Goal: Information Seeking & Learning: Learn about a topic

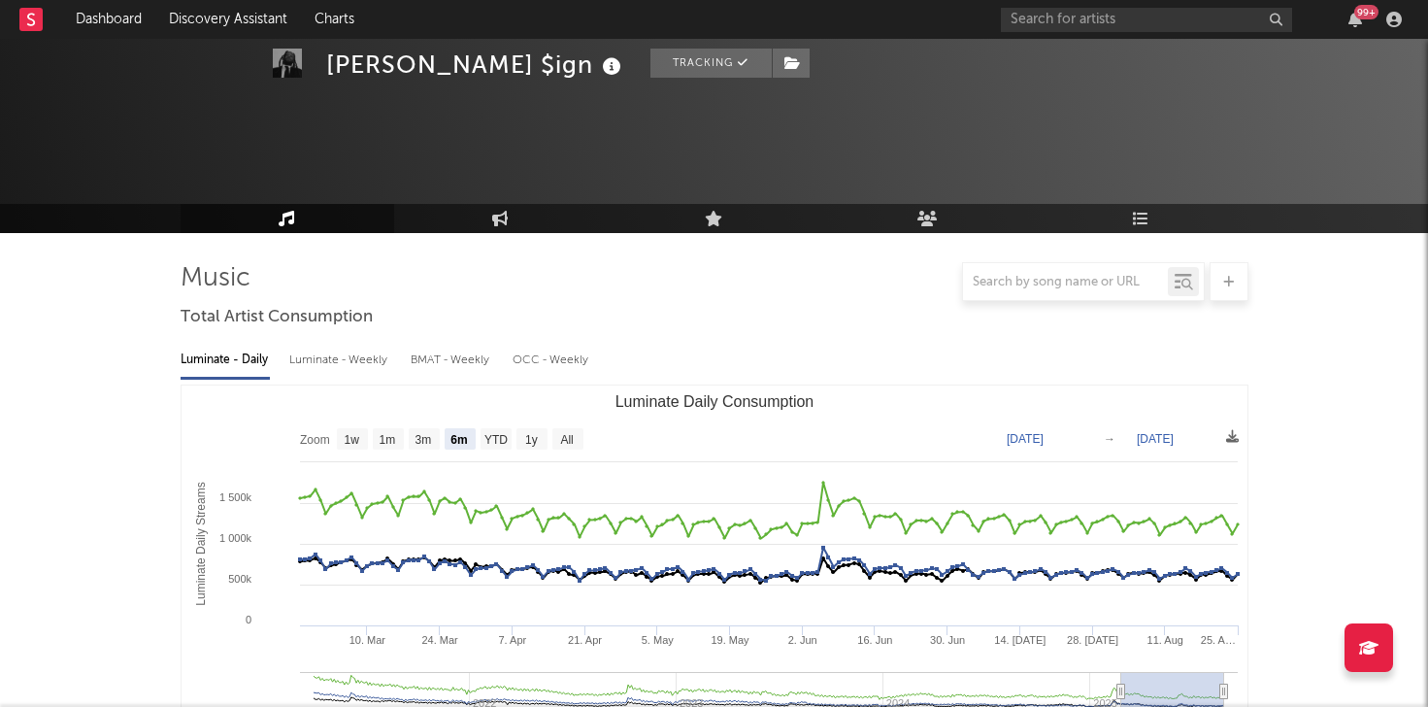
select select "6m"
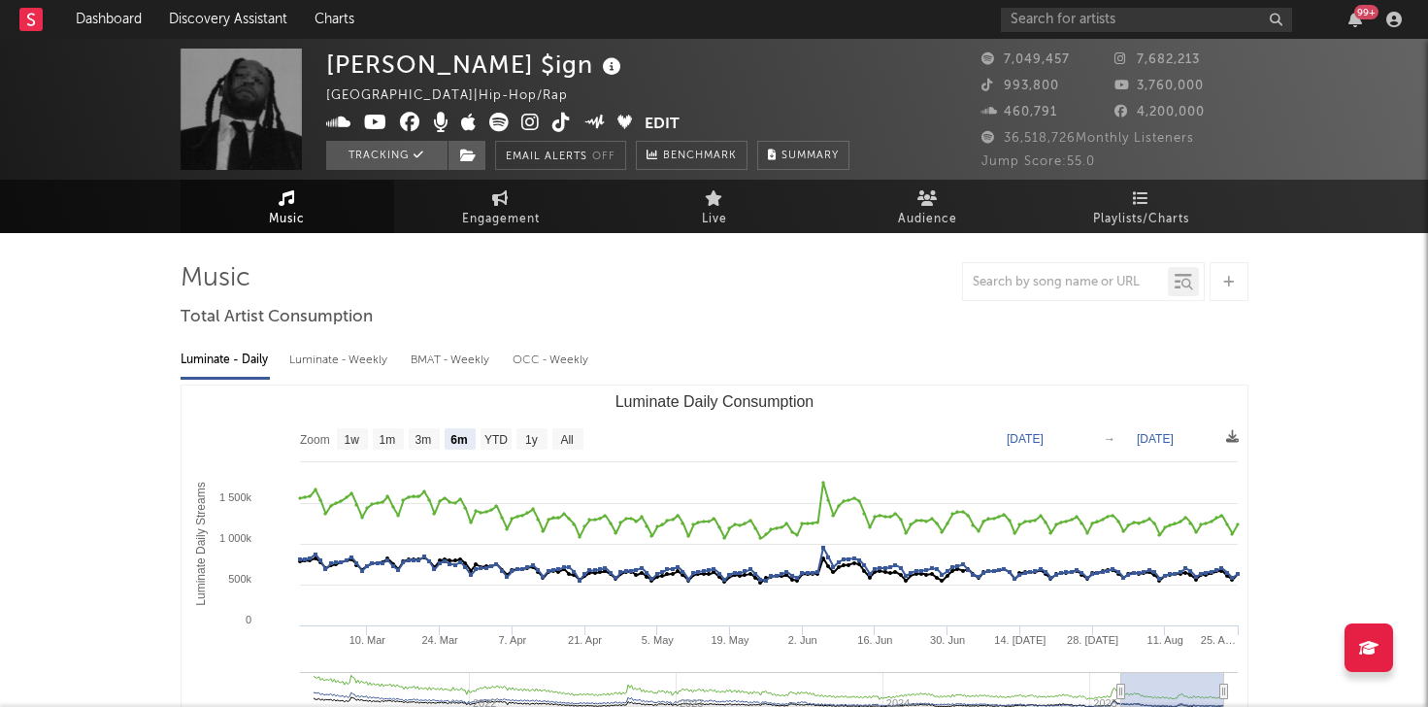
click at [1070, 32] on div "99 +" at bounding box center [1205, 19] width 408 height 39
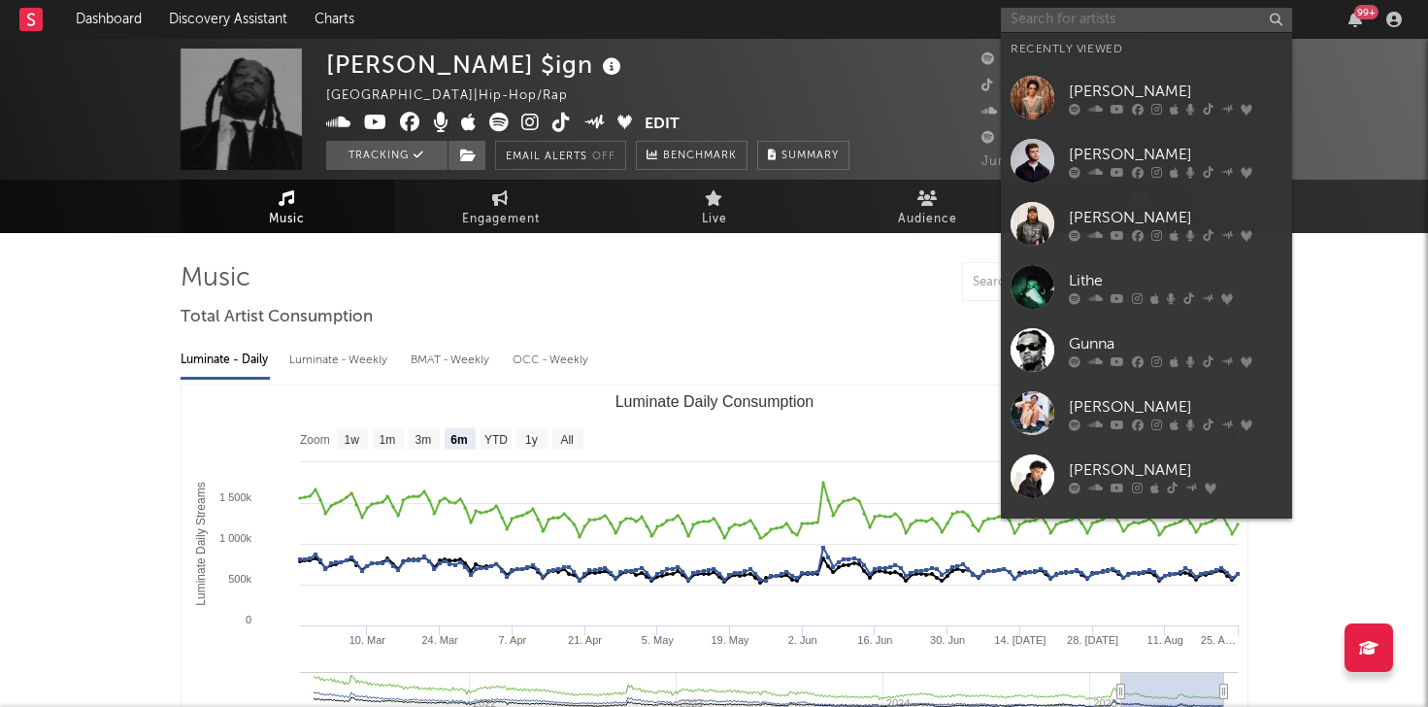
click at [1081, 22] on input "text" at bounding box center [1146, 20] width 291 height 24
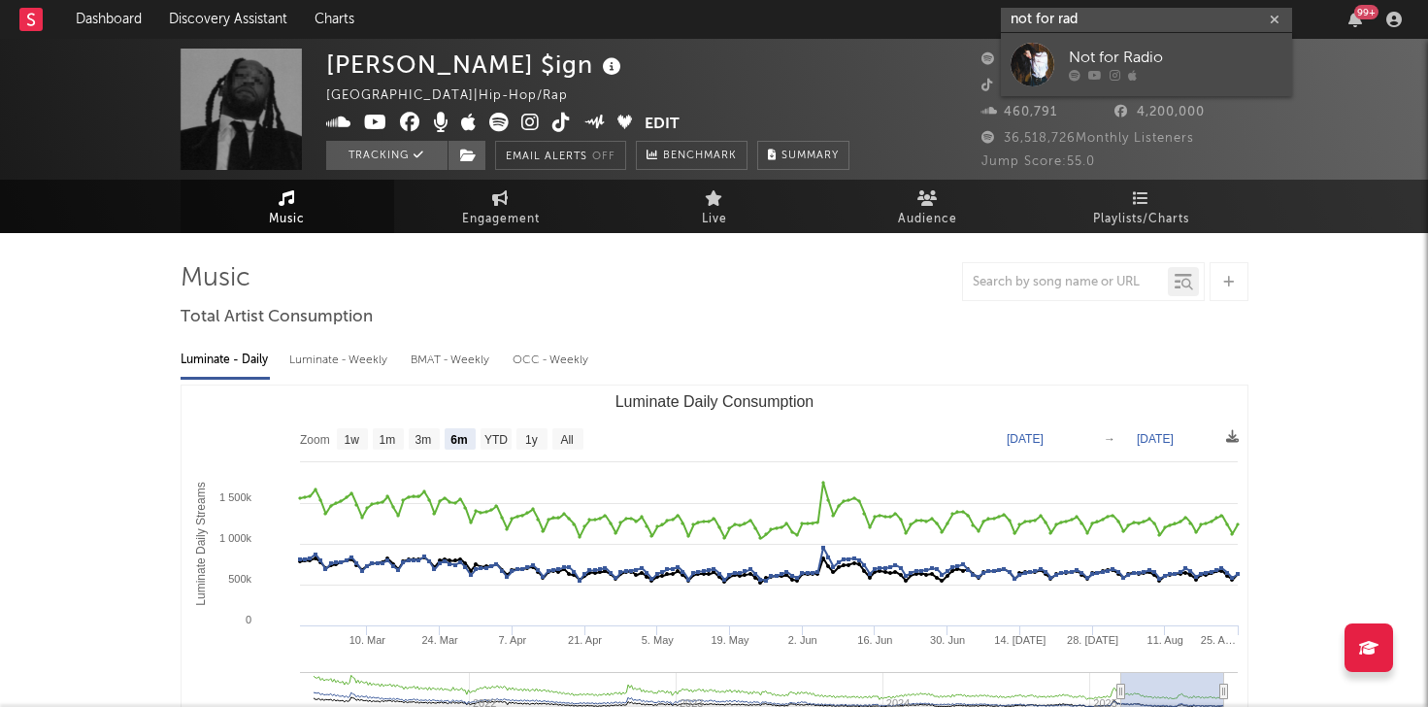
type input "not for rad"
click at [1147, 42] on link "Not for Radio" at bounding box center [1146, 64] width 291 height 63
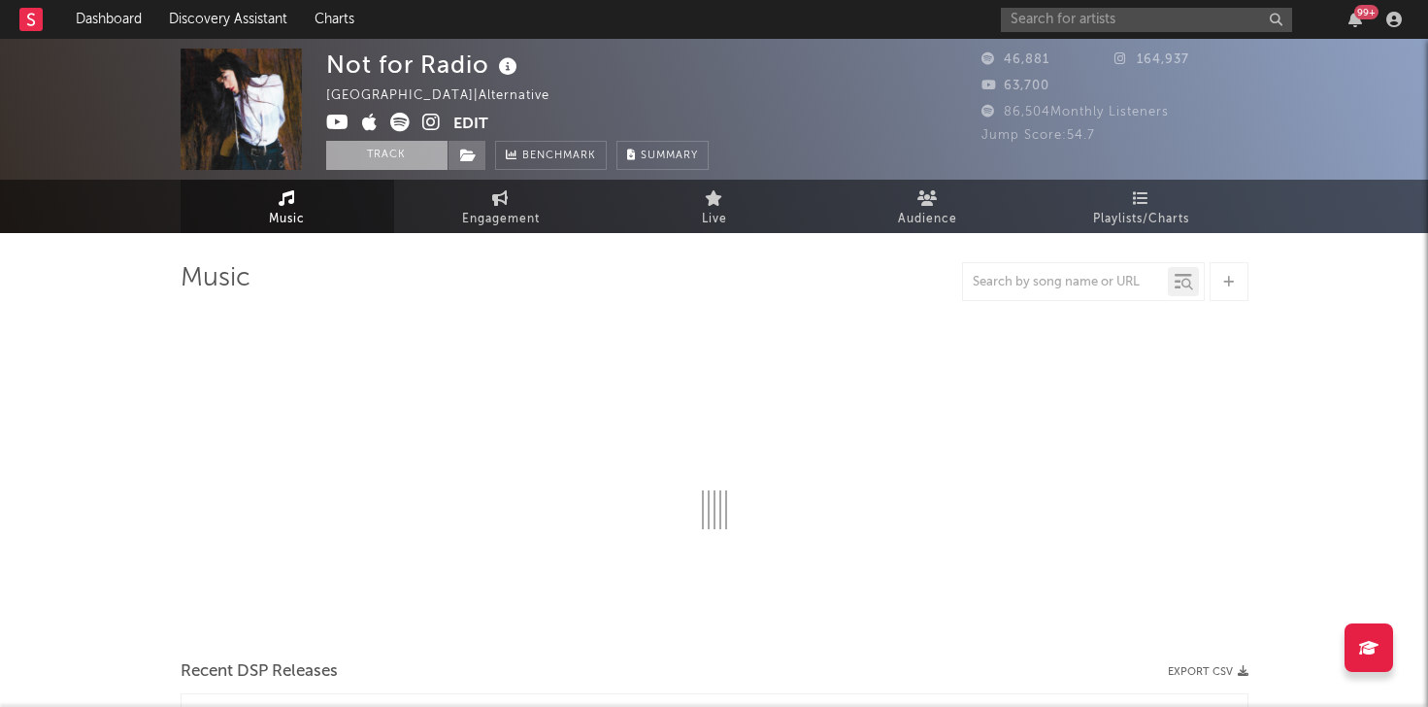
select select "1w"
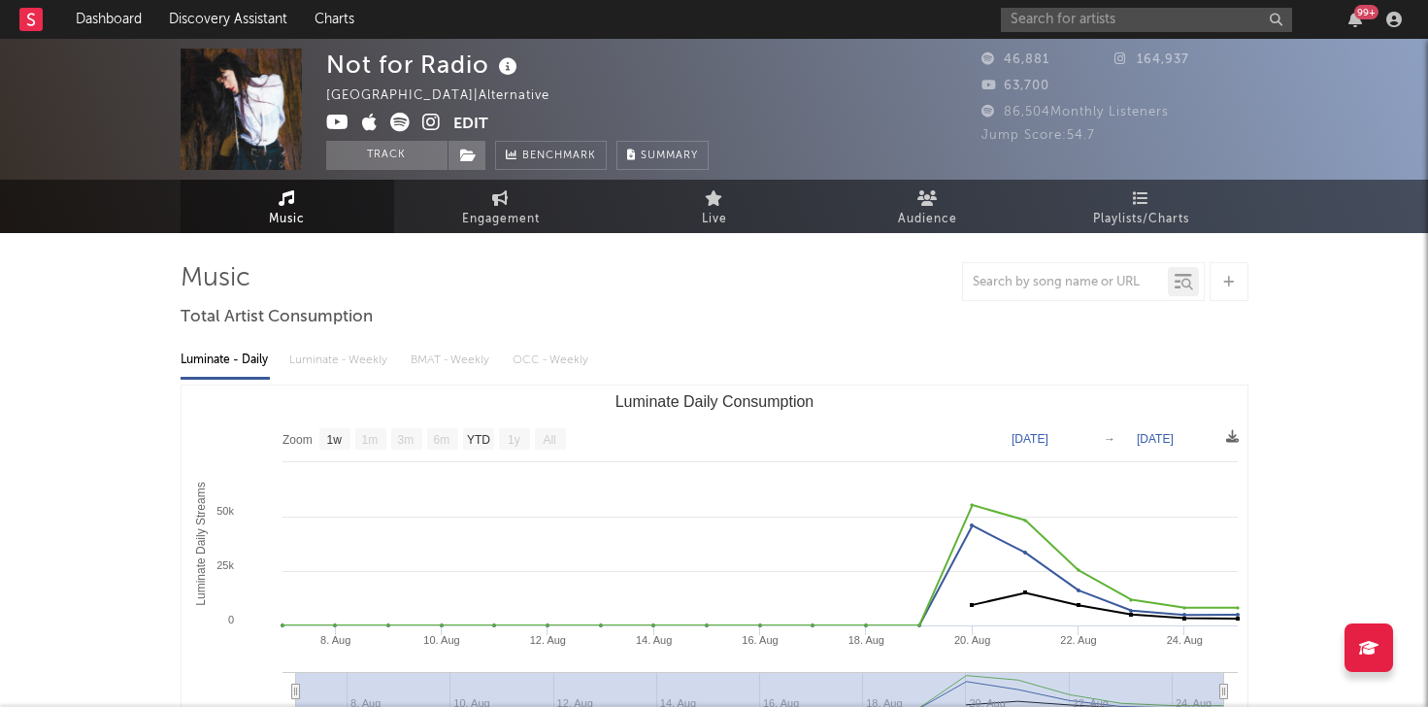
click at [314, 357] on div "Luminate - Daily Luminate - Weekly BMAT - Weekly OCC - Weekly" at bounding box center [715, 360] width 1068 height 33
click at [483, 211] on span "Engagement" at bounding box center [501, 219] width 78 height 23
select select "1w"
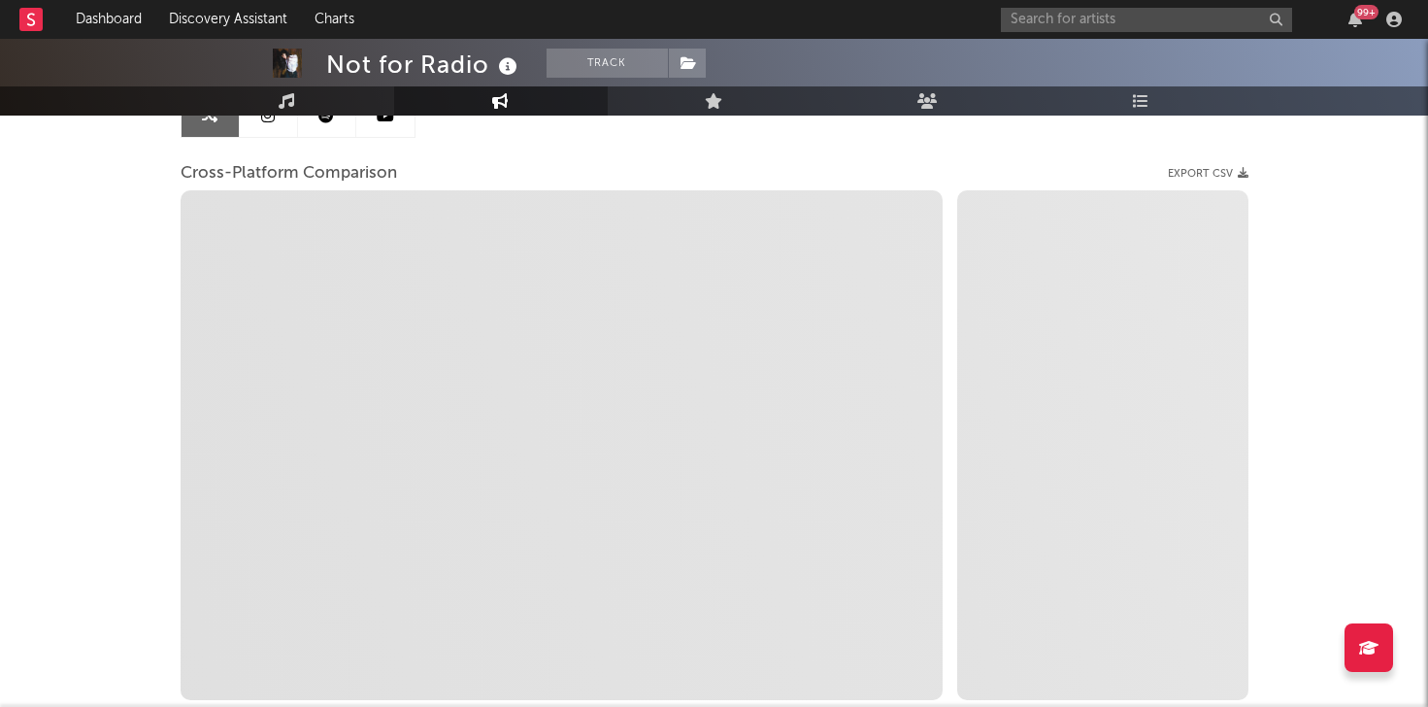
select select "1m"
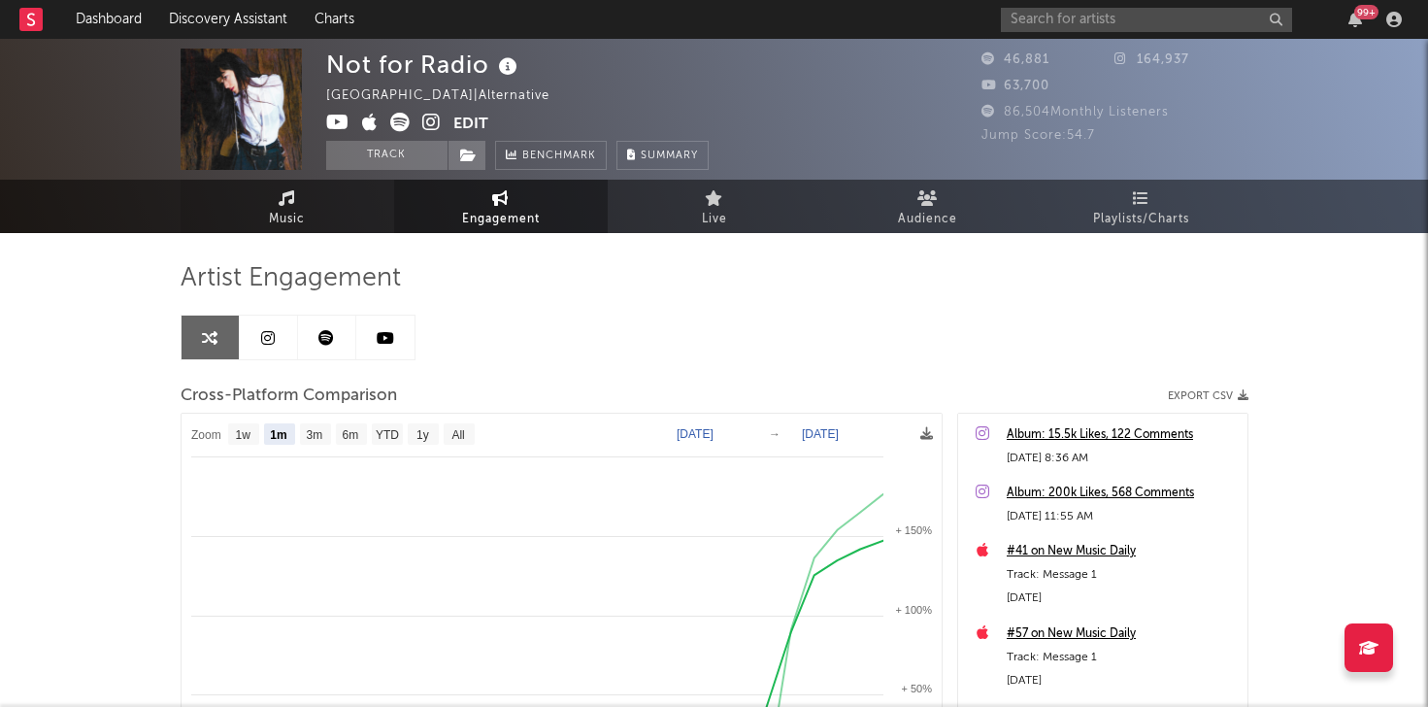
click at [330, 204] on link "Music" at bounding box center [288, 206] width 214 height 53
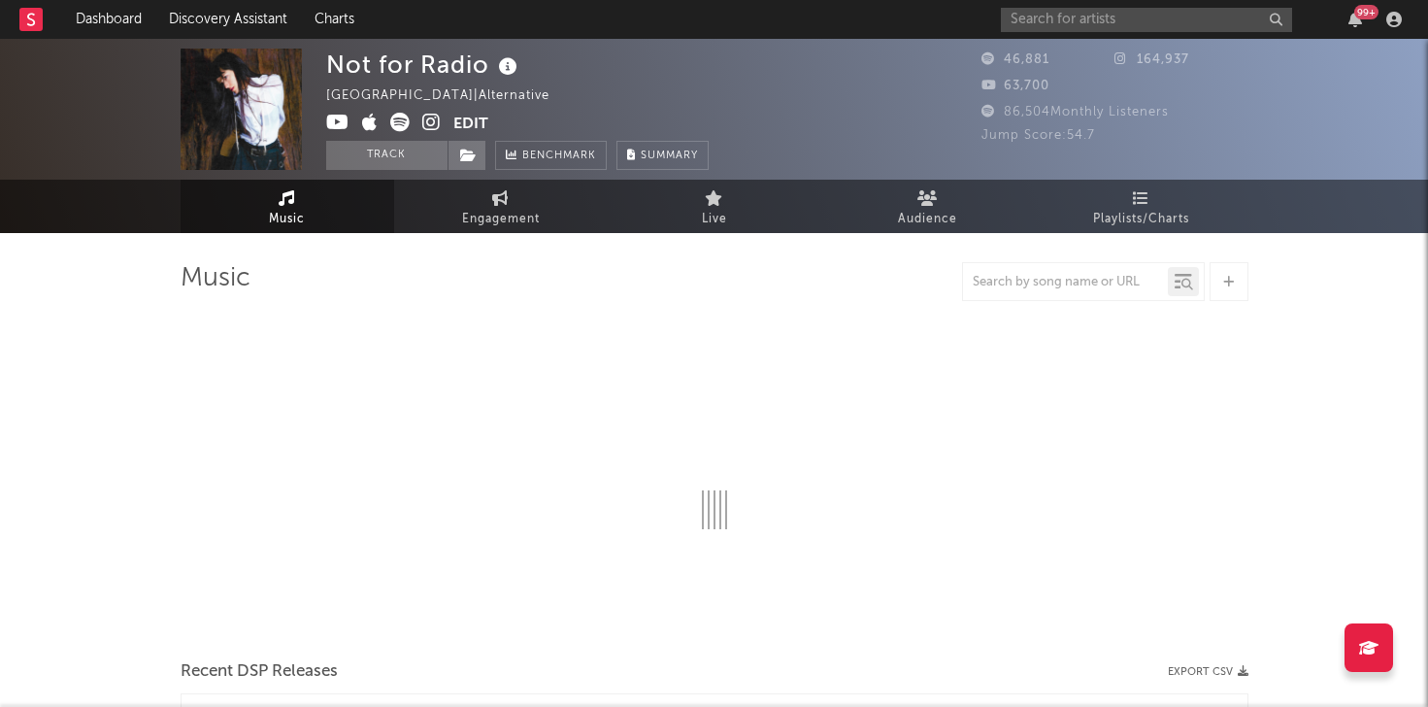
select select "1w"
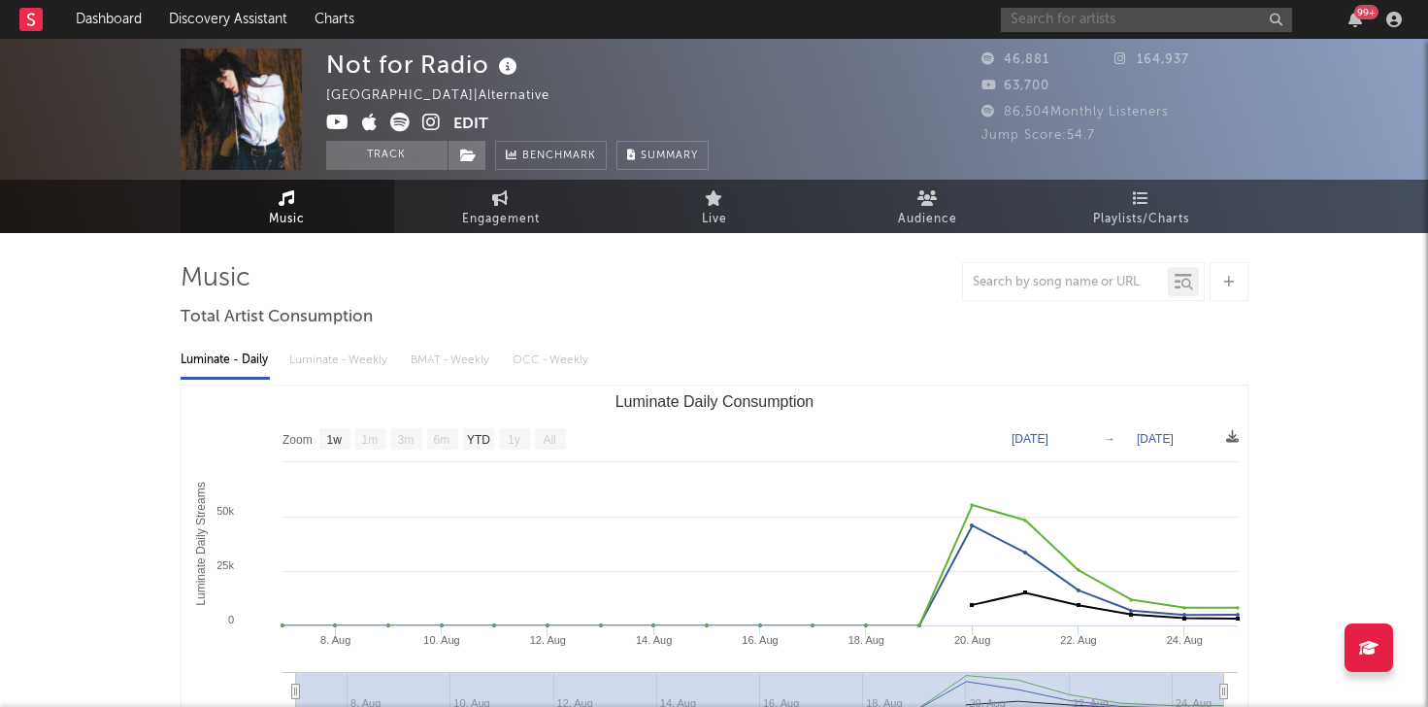
click at [1141, 21] on input "text" at bounding box center [1146, 20] width 291 height 24
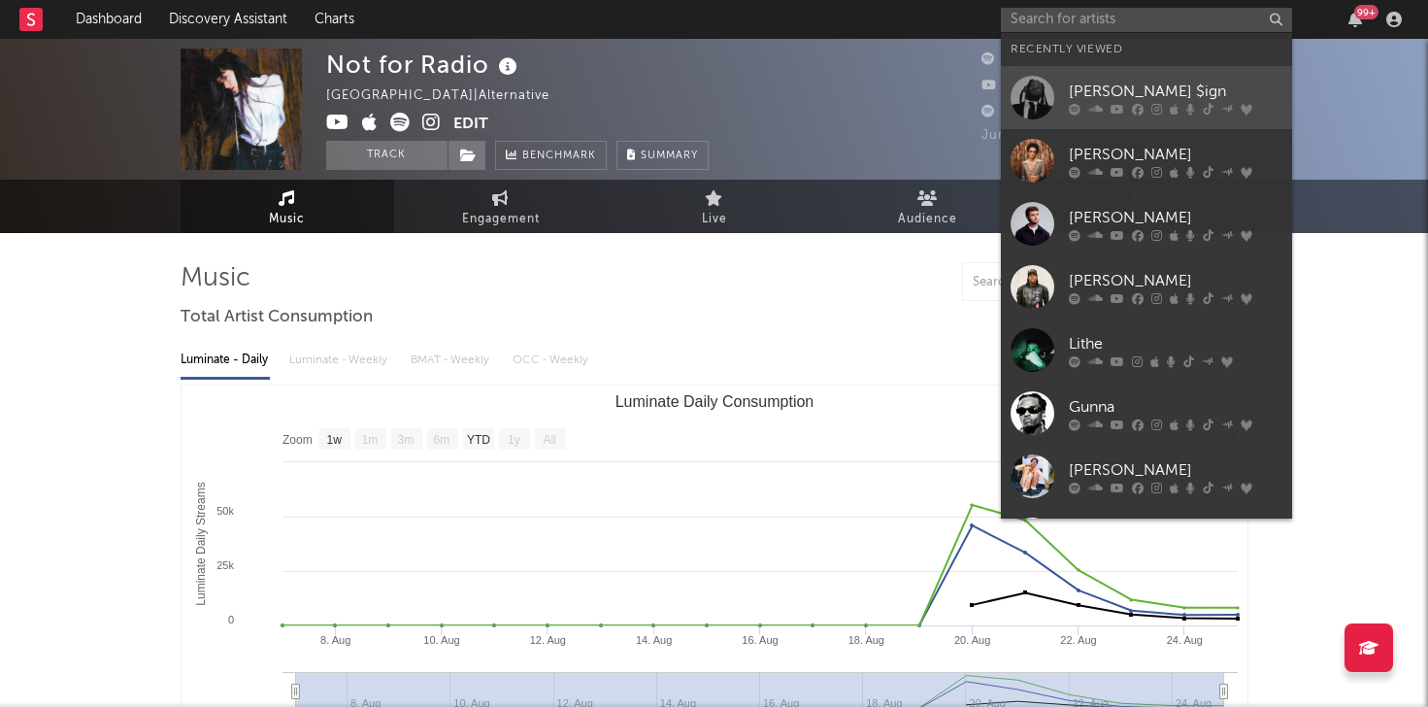
click at [1166, 95] on div "[PERSON_NAME] $ign" at bounding box center [1176, 91] width 214 height 23
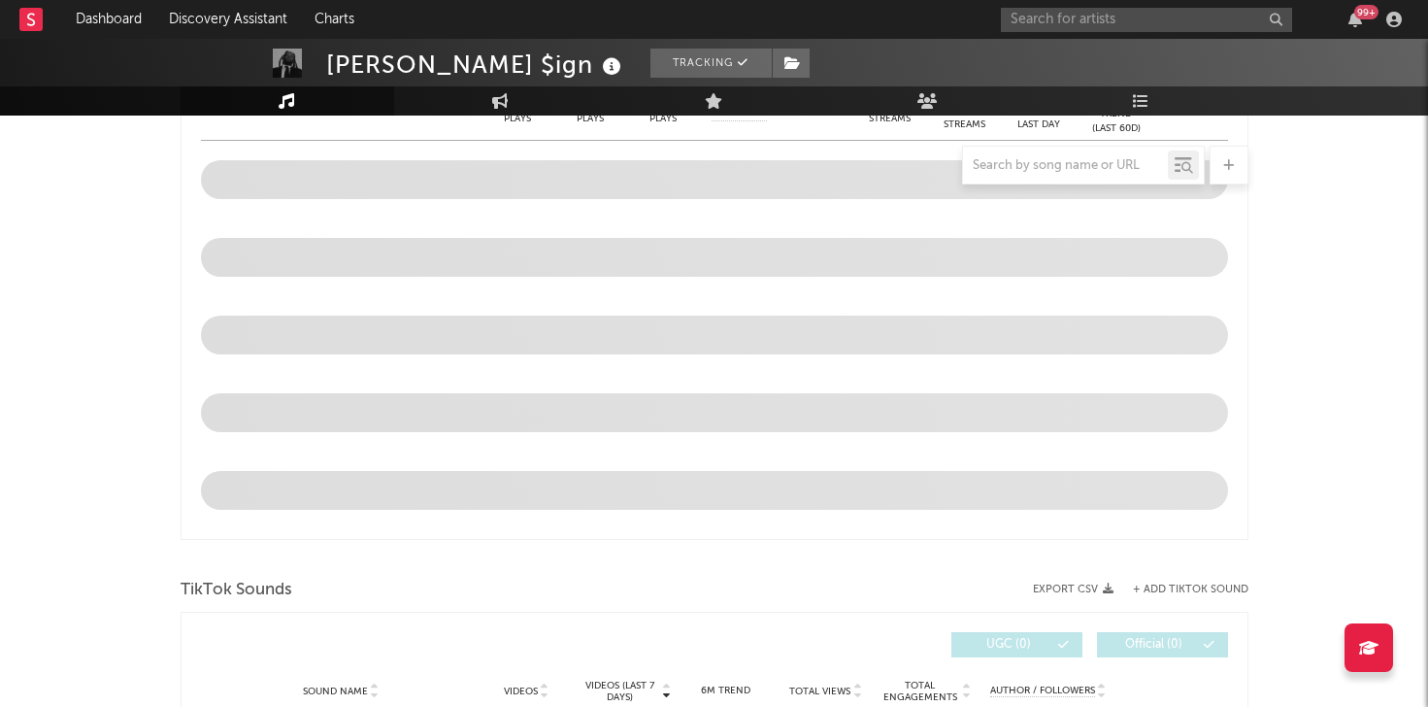
select select "6m"
